Goal: Find specific page/section: Find specific page/section

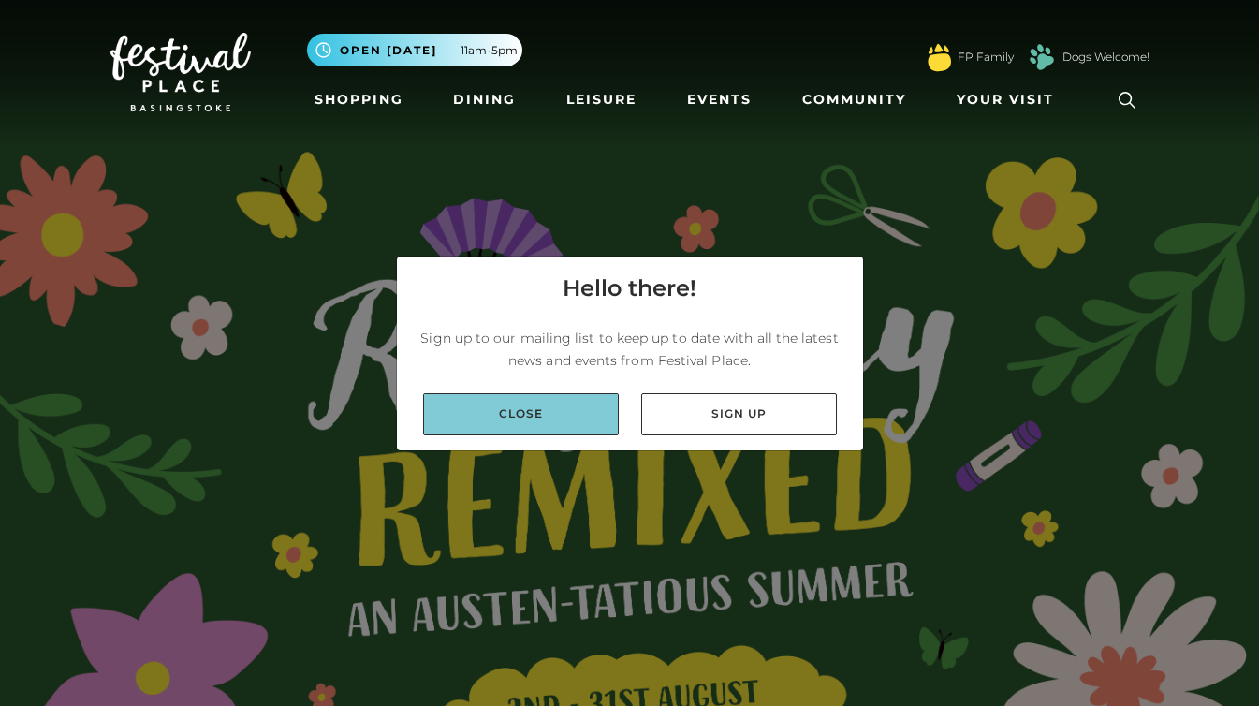
click at [563, 404] on link "Close" at bounding box center [521, 414] width 196 height 42
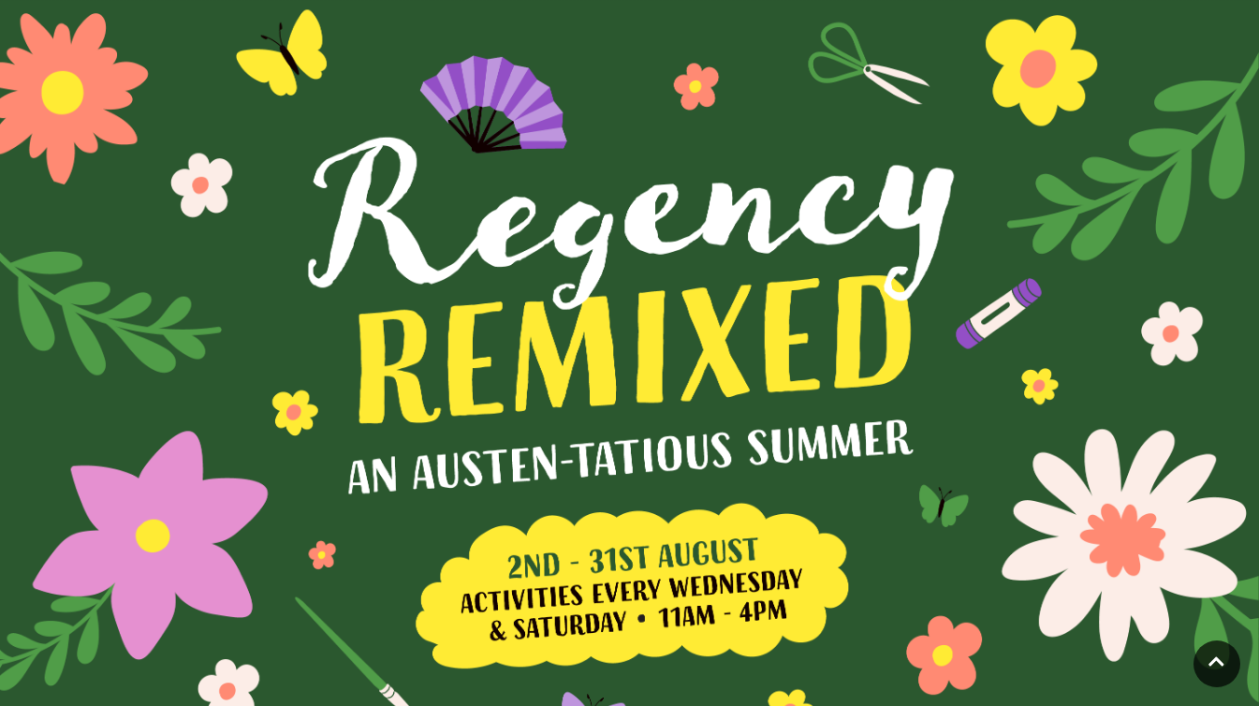
scroll to position [89, 0]
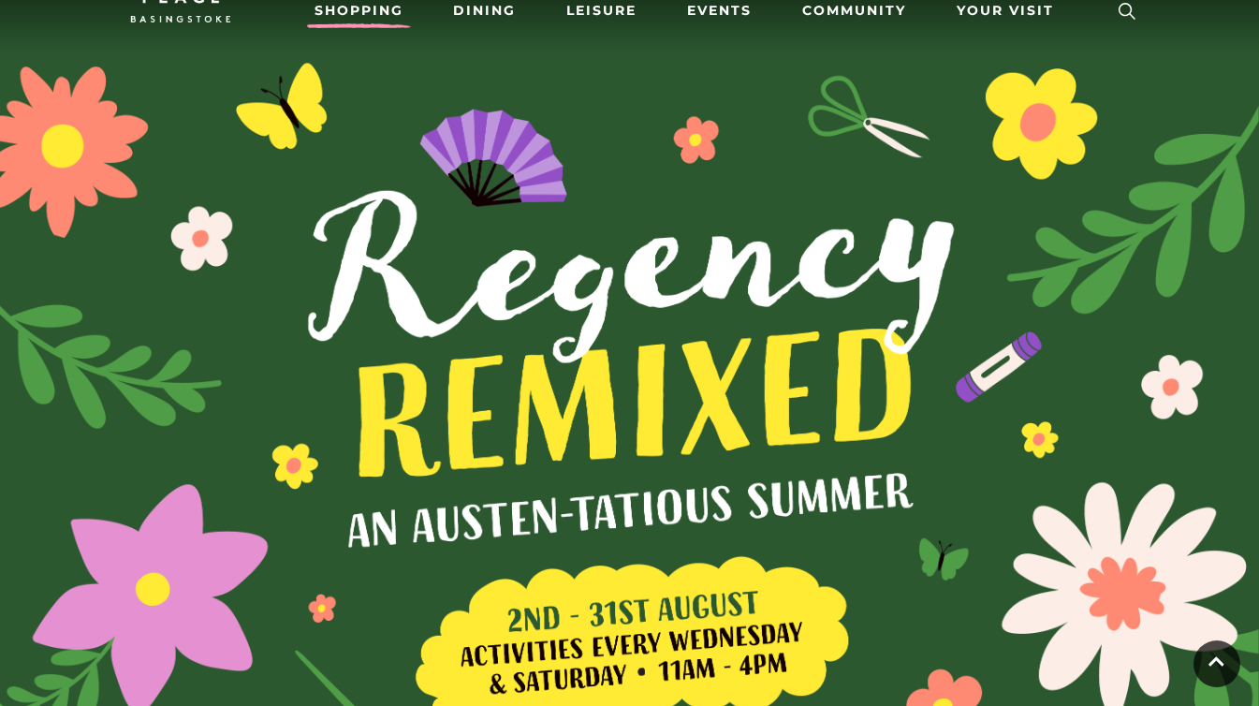
click at [329, 16] on link "Shopping" at bounding box center [359, 10] width 104 height 35
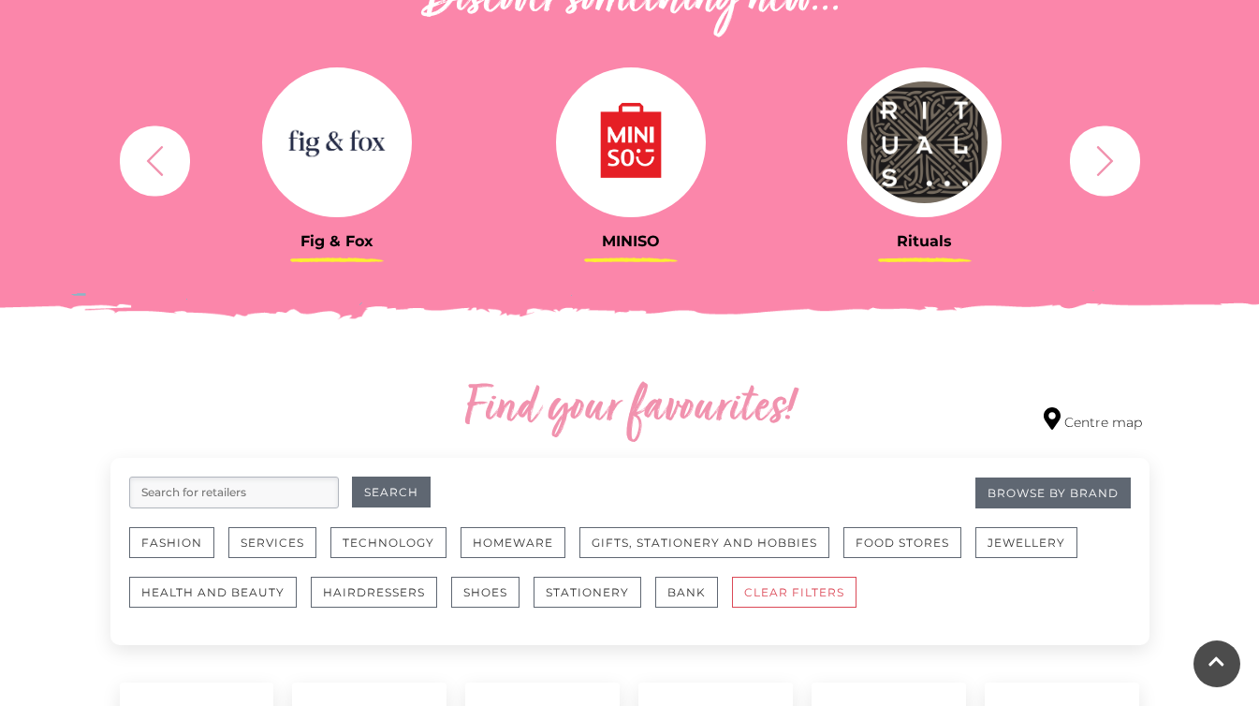
scroll to position [770, 0]
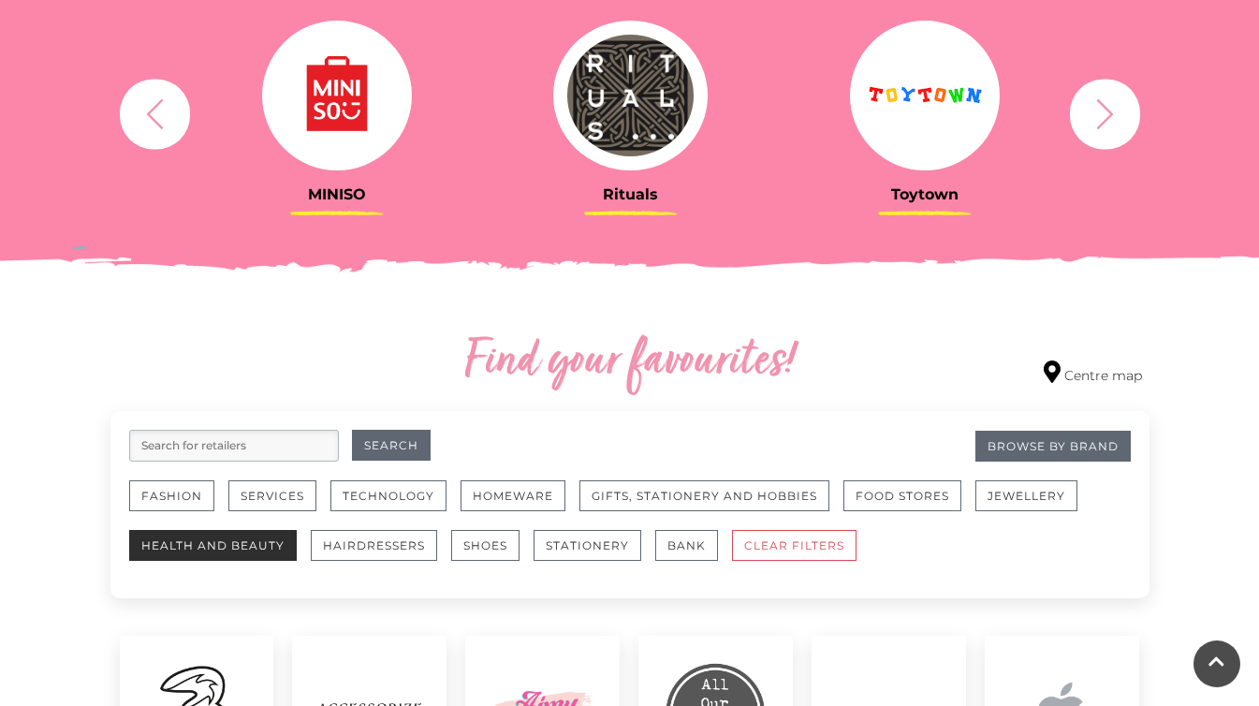
click at [257, 549] on button "Health and Beauty" at bounding box center [213, 545] width 168 height 31
